Goal: Information Seeking & Learning: Learn about a topic

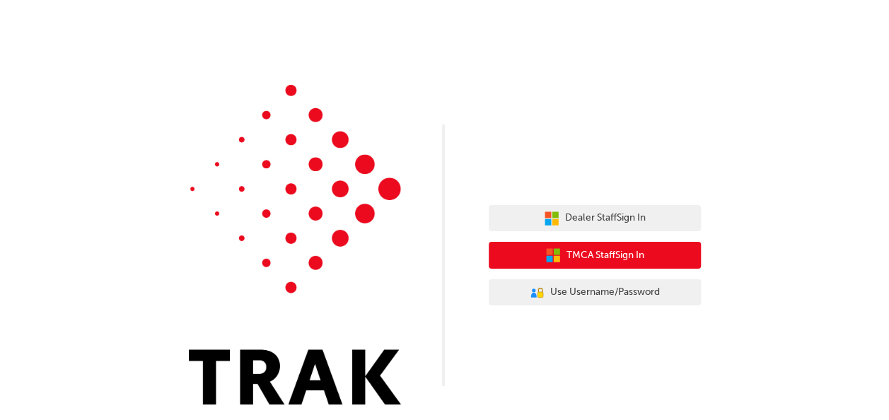
click at [611, 243] on button "TMCA Staff Sign In" at bounding box center [594, 255] width 212 height 27
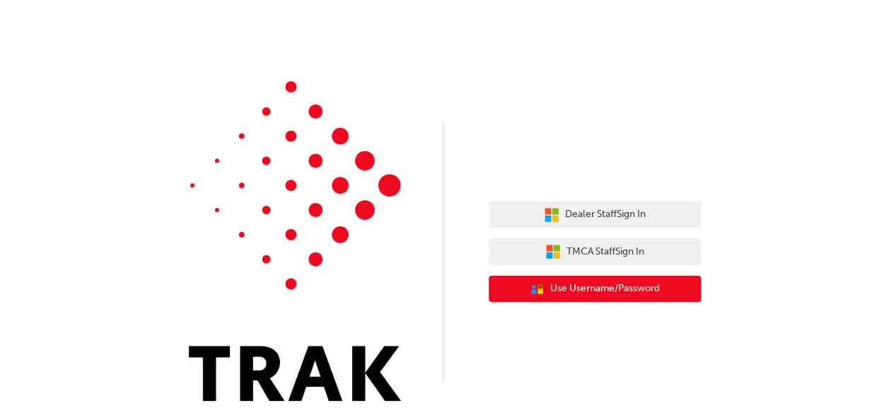
scroll to position [6, 0]
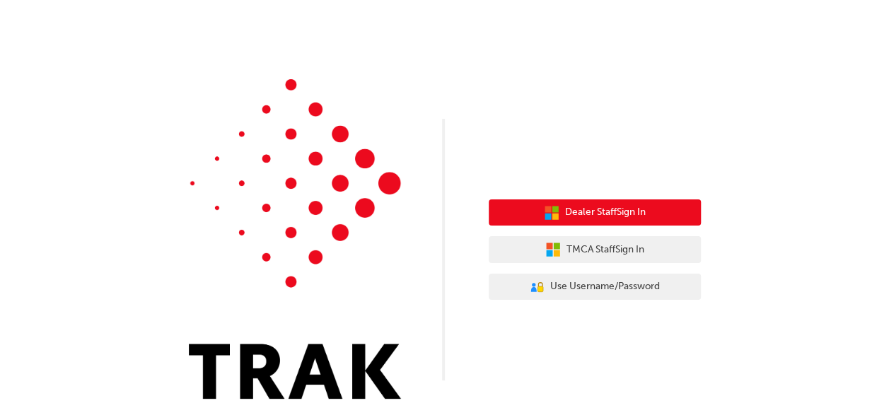
click at [611, 209] on span "Dealer Staff Sign In" at bounding box center [605, 212] width 81 height 16
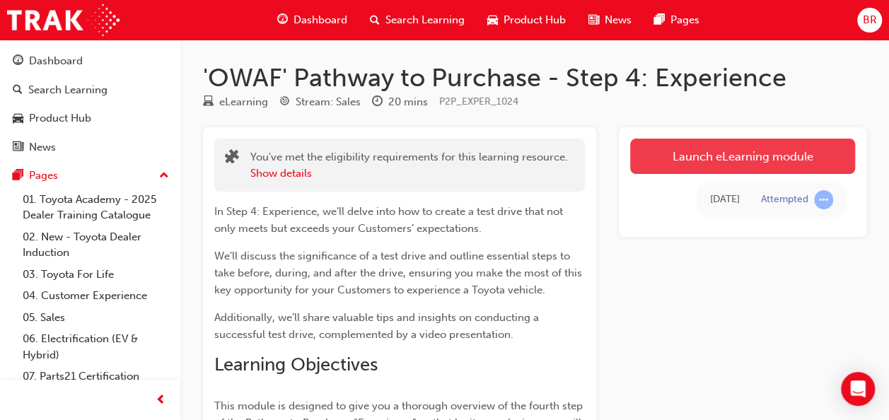
click at [826, 158] on link "Launch eLearning module" at bounding box center [742, 156] width 225 height 35
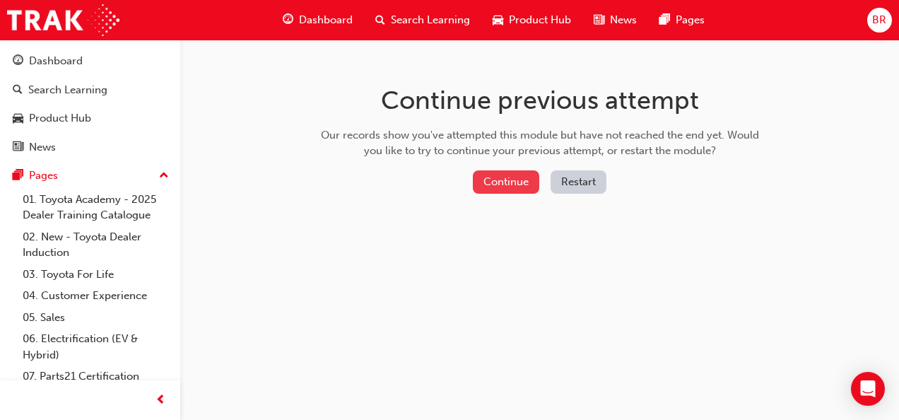
click at [484, 189] on button "Continue" at bounding box center [506, 181] width 66 height 23
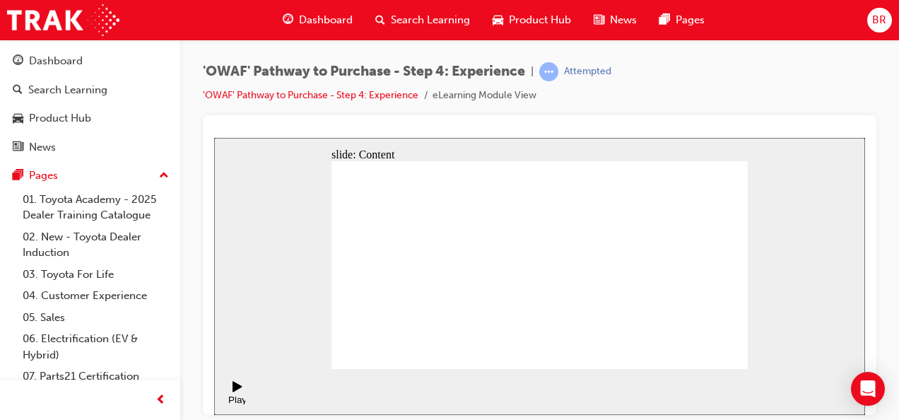
click at [291, 203] on div "slide: Content Rectangle Rectangle 1 Toyota For Life “We offer test drives to a…" at bounding box center [539, 275] width 651 height 277
